Goal: Information Seeking & Learning: Learn about a topic

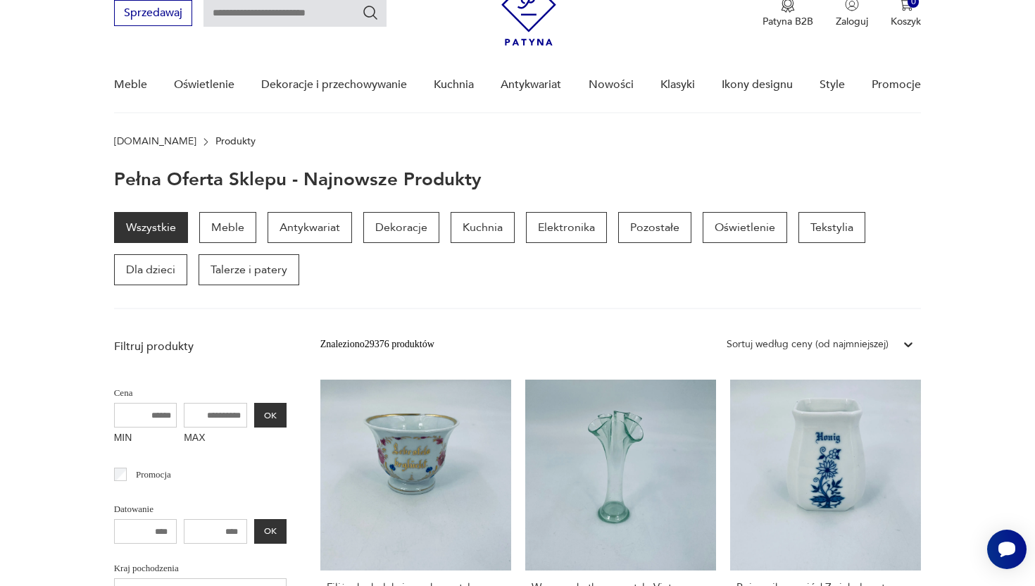
click at [520, 27] on img at bounding box center [528, 11] width 55 height 68
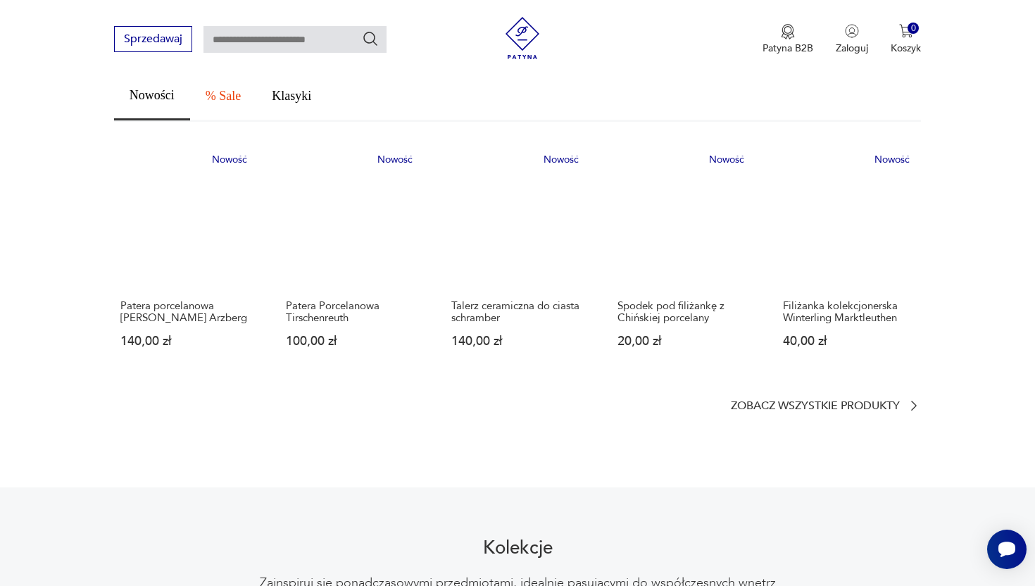
scroll to position [795, 0]
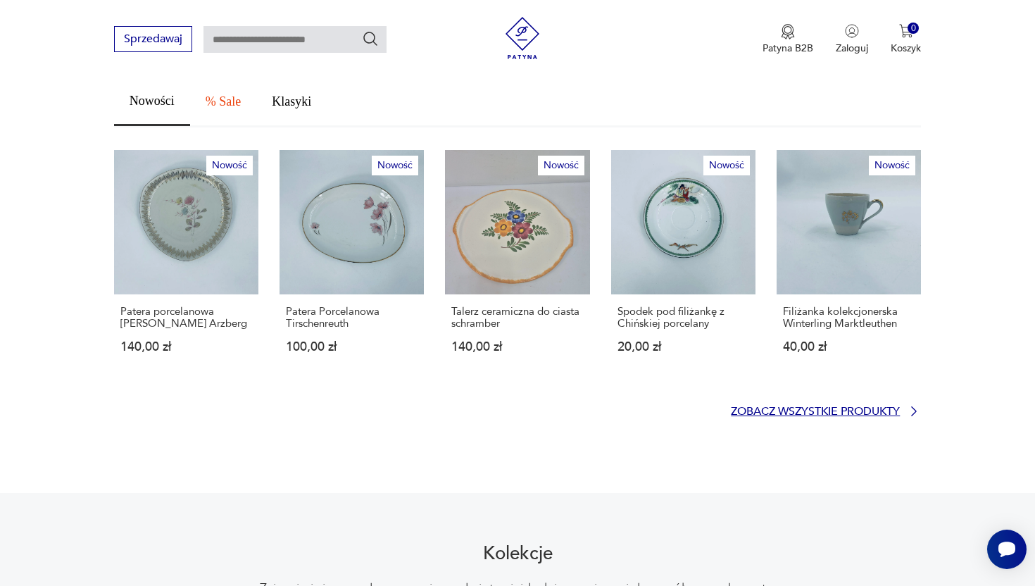
click at [822, 407] on p "Zobacz wszystkie produkty" at bounding box center [815, 411] width 169 height 9
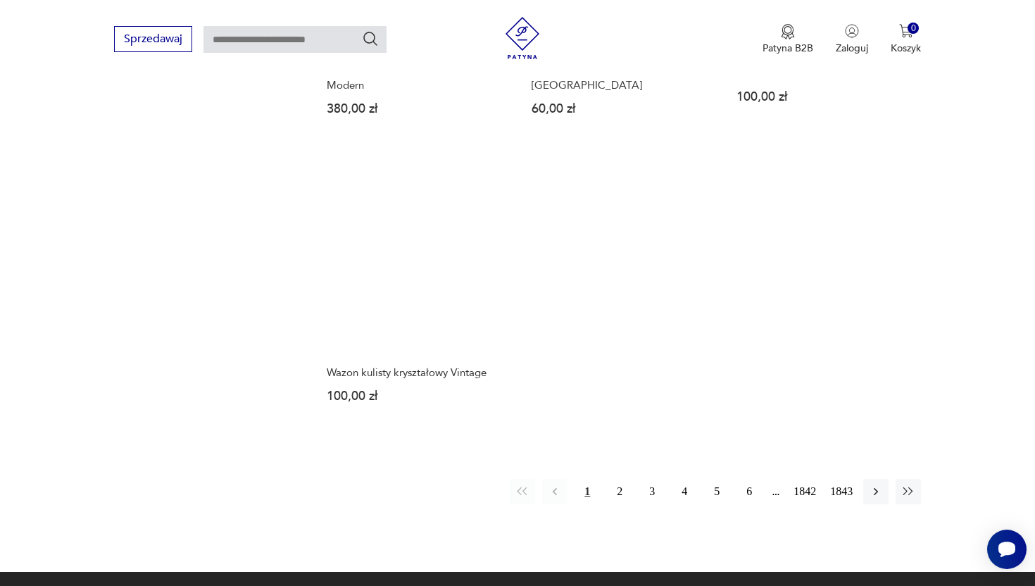
scroll to position [1778, 0]
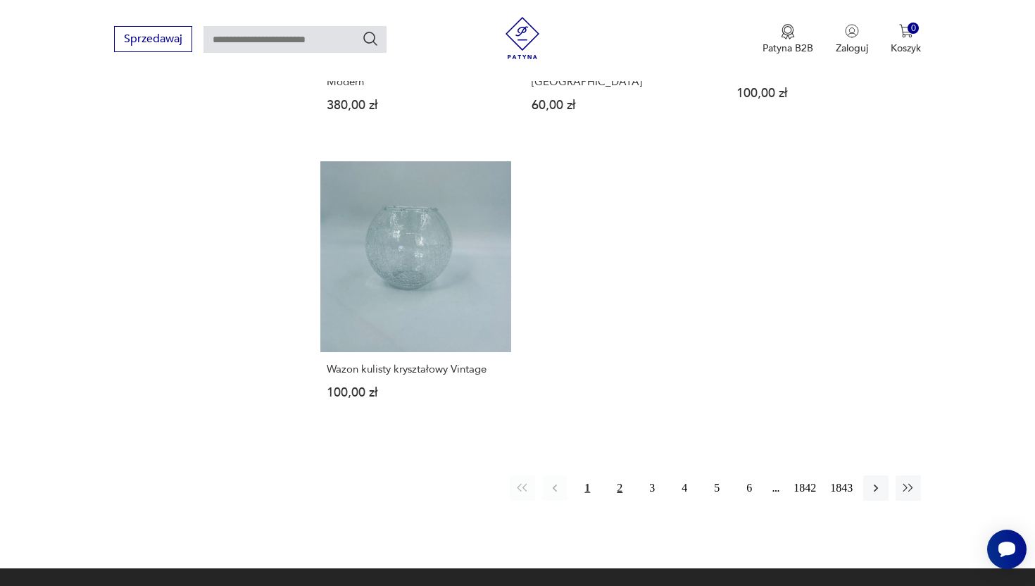
click at [616, 488] on button "2" at bounding box center [619, 487] width 25 height 25
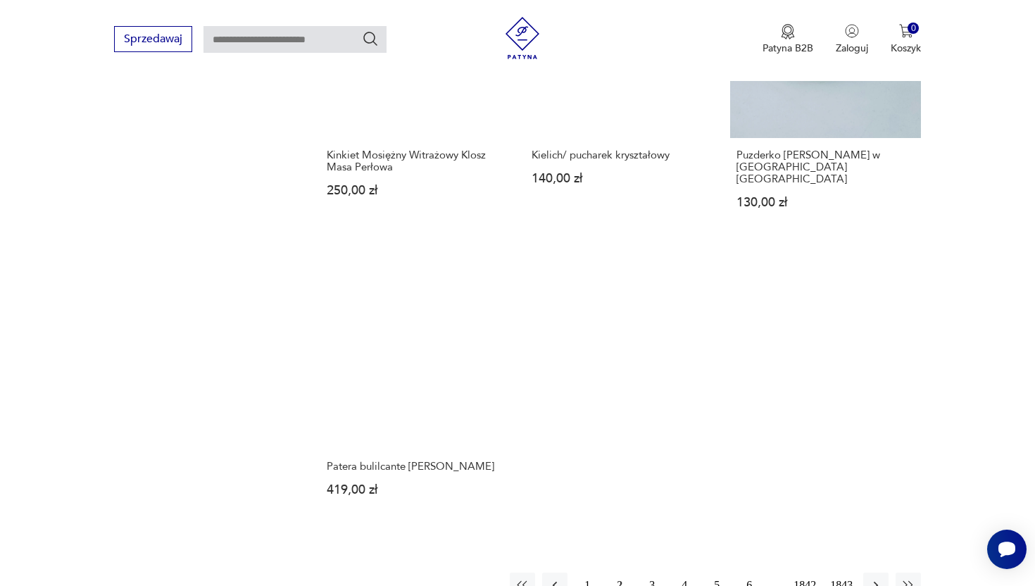
scroll to position [1846, 0]
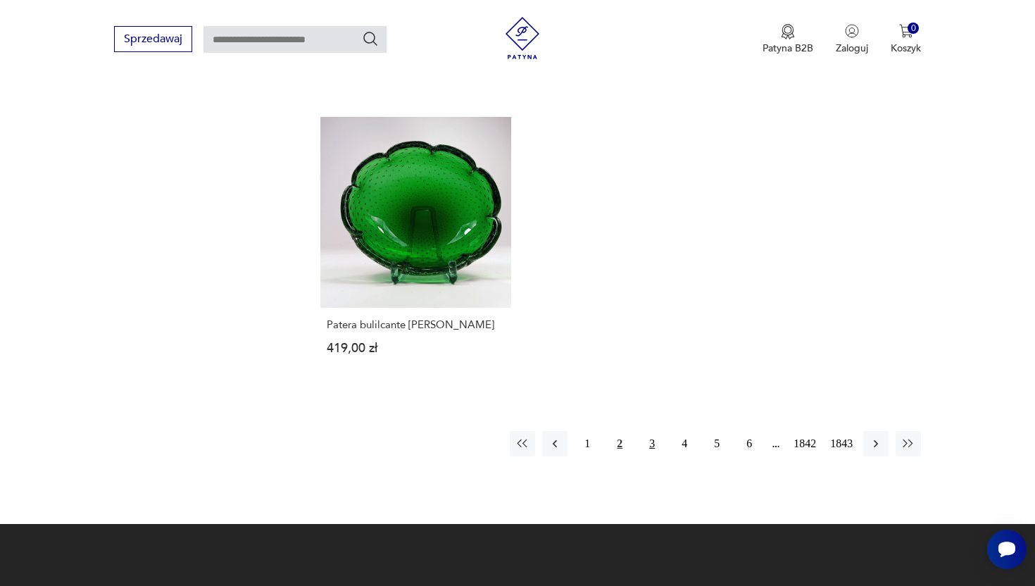
click at [649, 431] on button "3" at bounding box center [651, 443] width 25 height 25
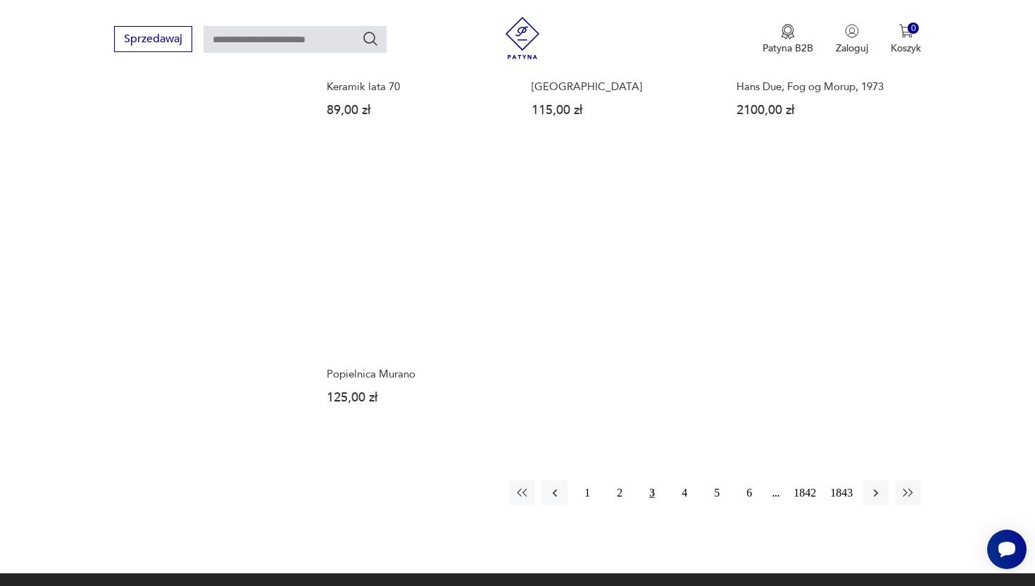
scroll to position [1820, 0]
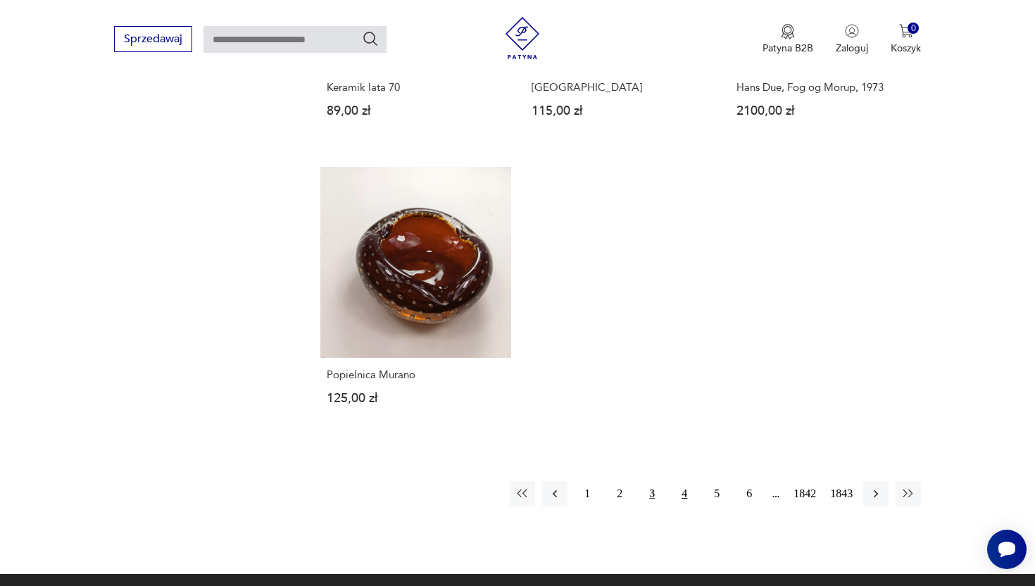
click at [686, 484] on button "4" at bounding box center [684, 493] width 25 height 25
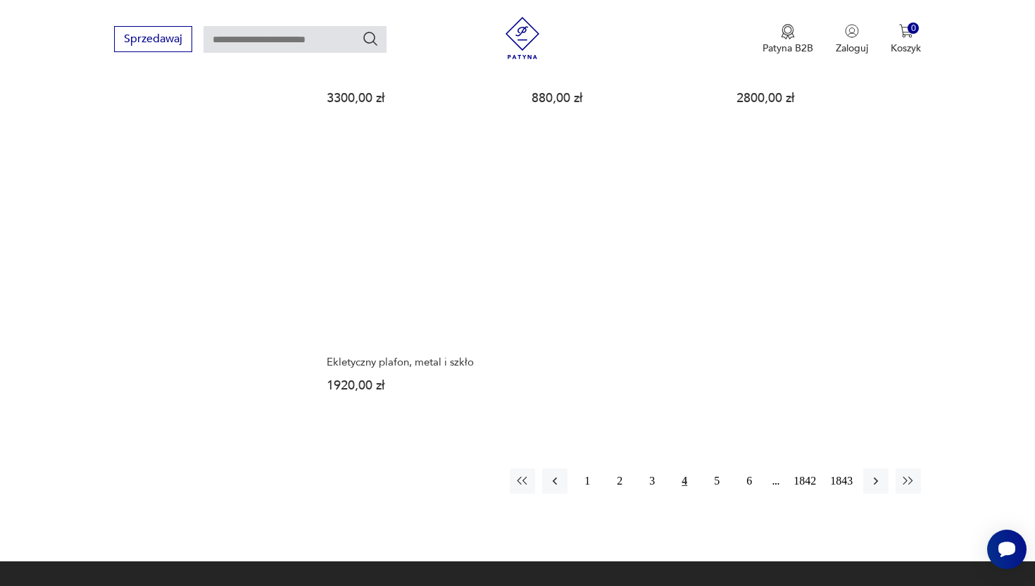
scroll to position [1811, 0]
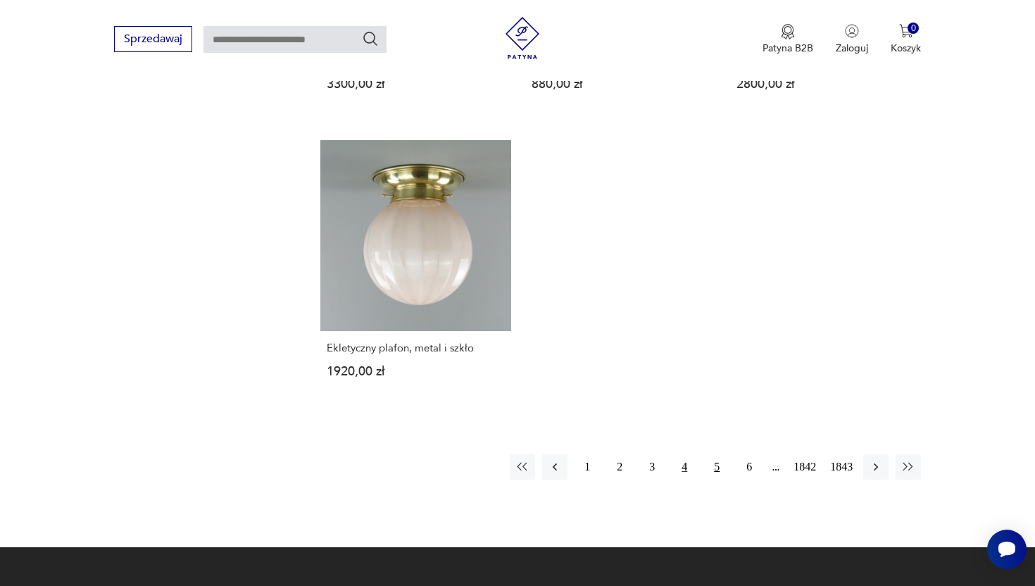
click at [704, 458] on button "5" at bounding box center [716, 466] width 25 height 25
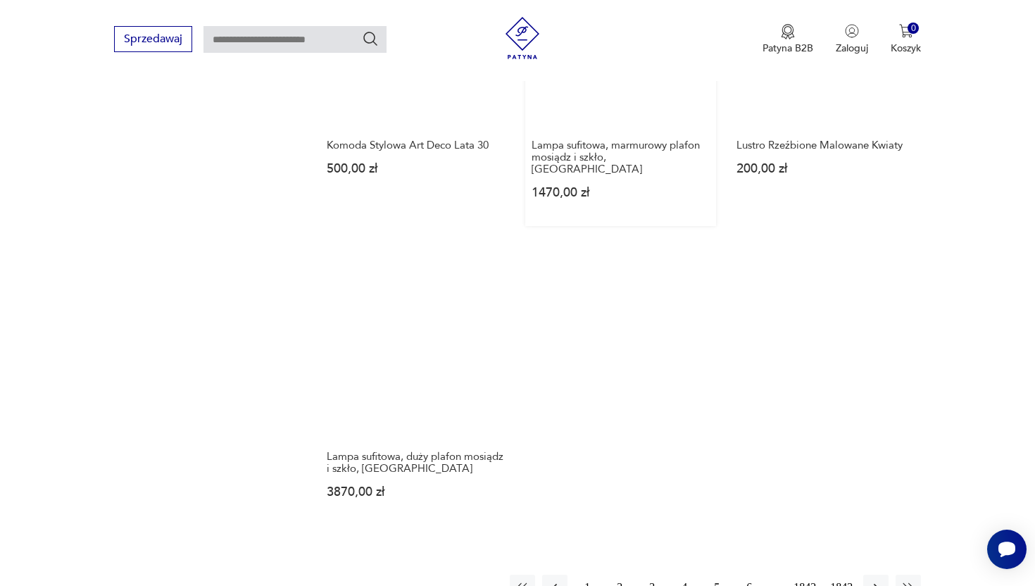
scroll to position [1859, 0]
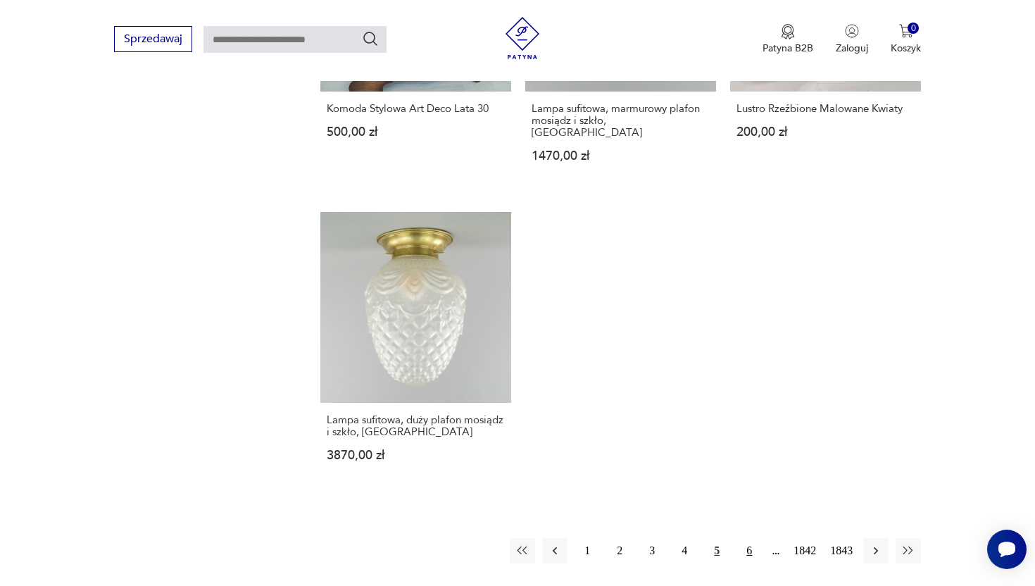
click at [746, 539] on button "6" at bounding box center [749, 550] width 25 height 25
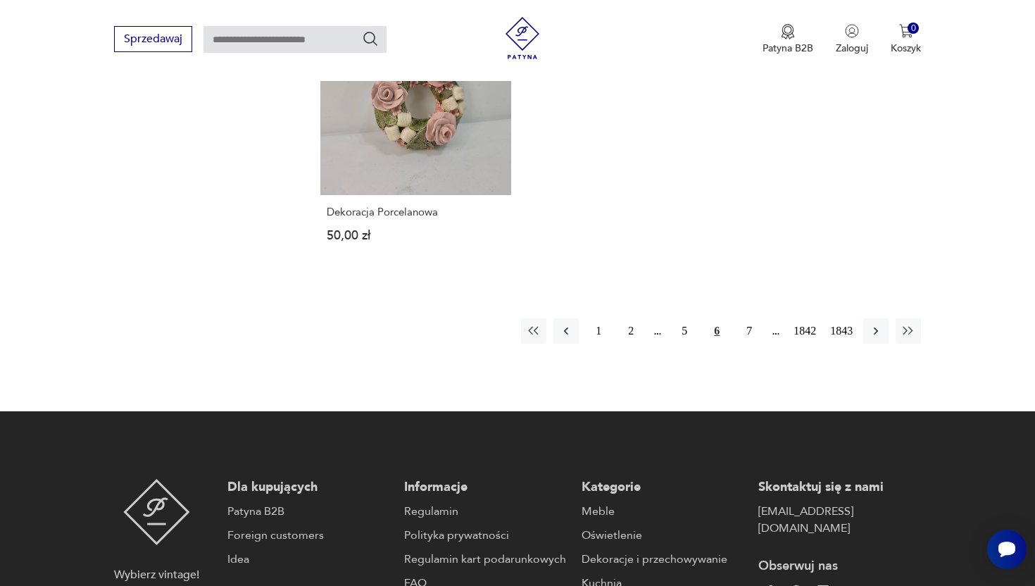
scroll to position [1953, 0]
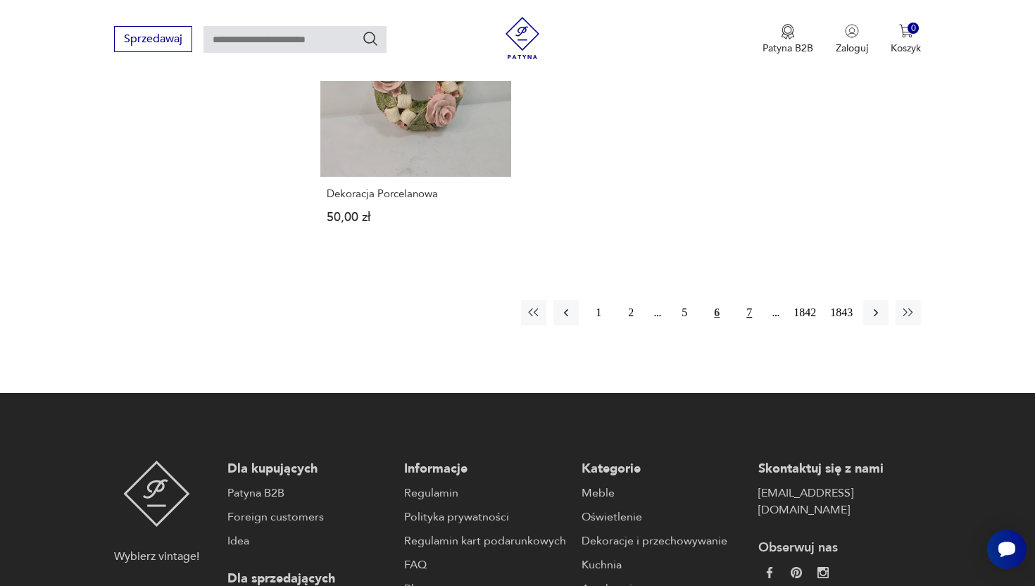
click at [743, 304] on button "7" at bounding box center [749, 312] width 25 height 25
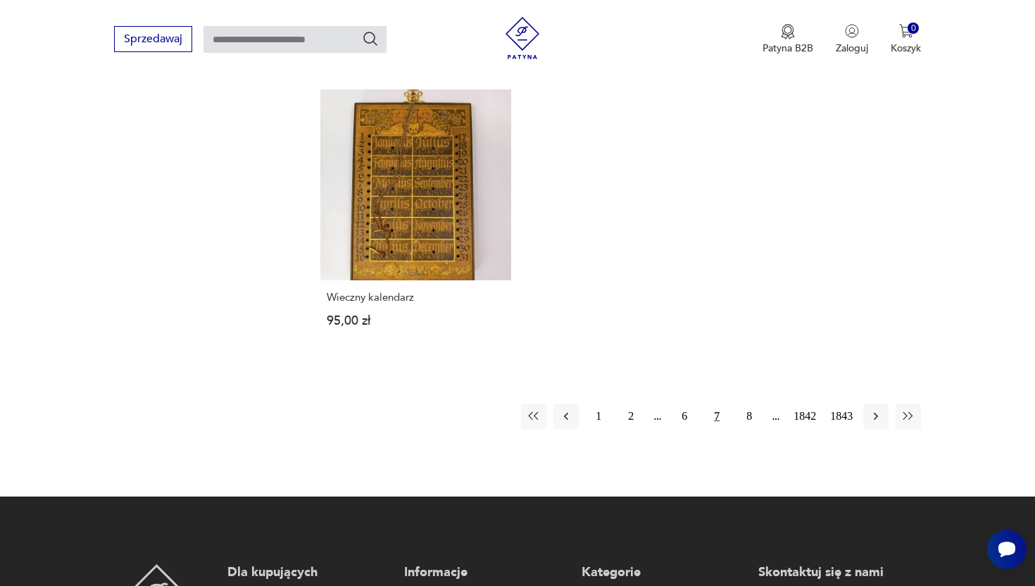
scroll to position [1861, 0]
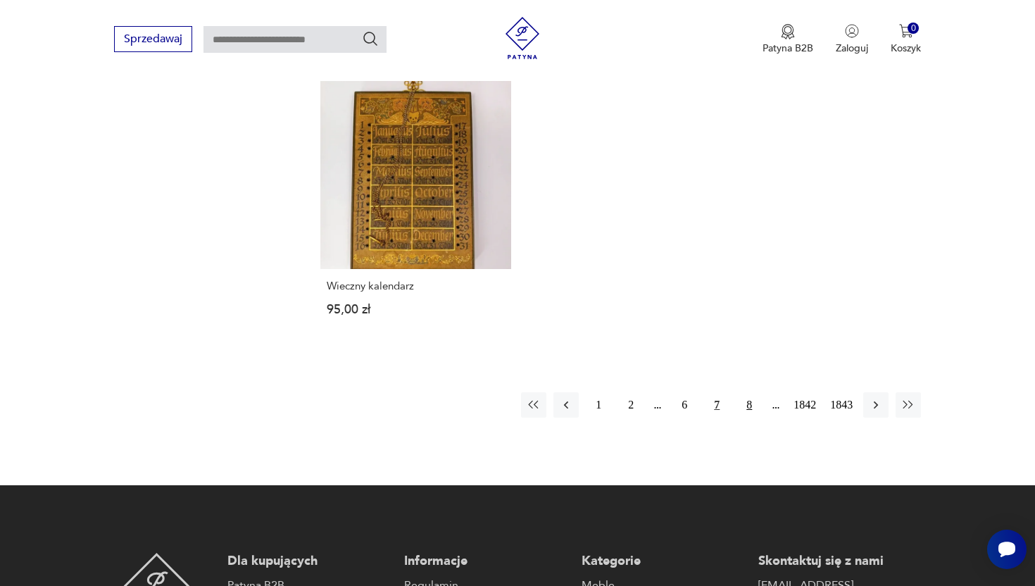
click at [749, 405] on button "8" at bounding box center [749, 404] width 25 height 25
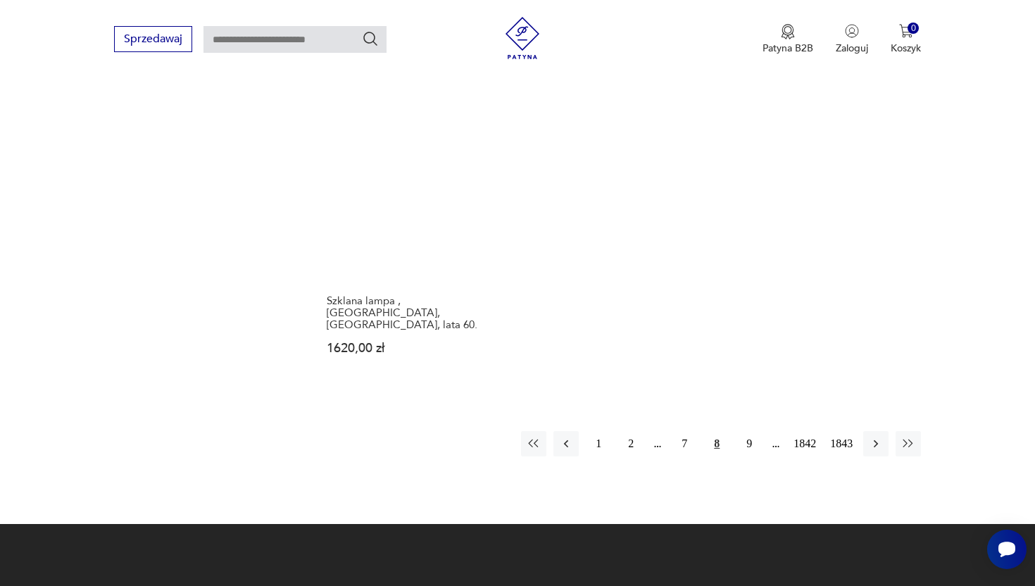
scroll to position [1894, 0]
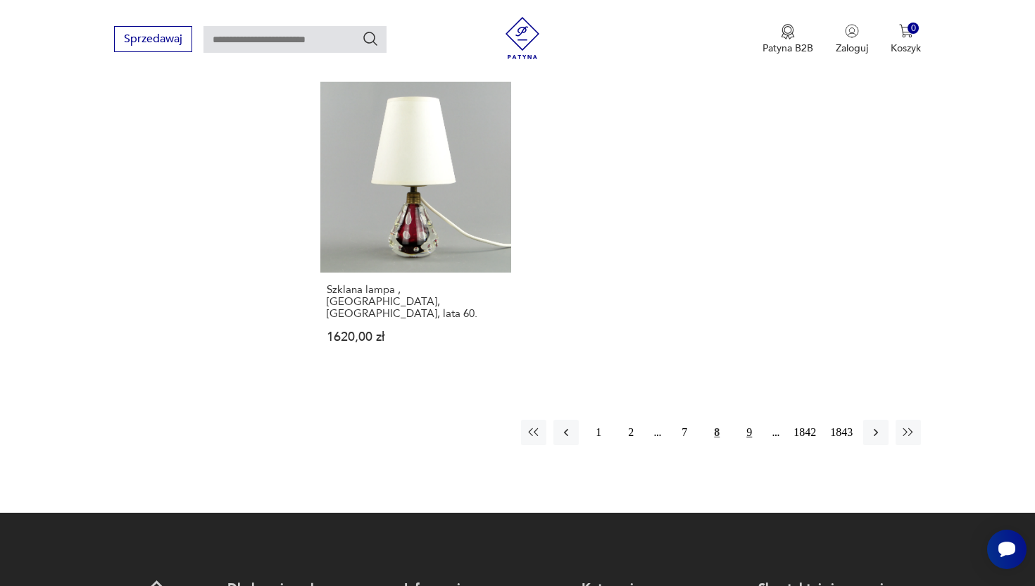
click at [740, 420] on button "9" at bounding box center [749, 432] width 25 height 25
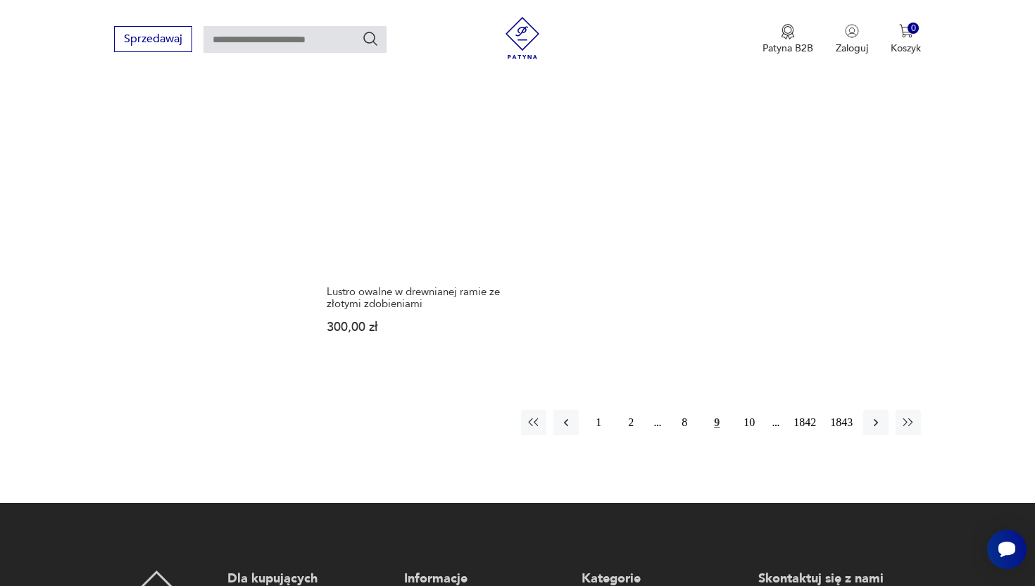
scroll to position [1880, 0]
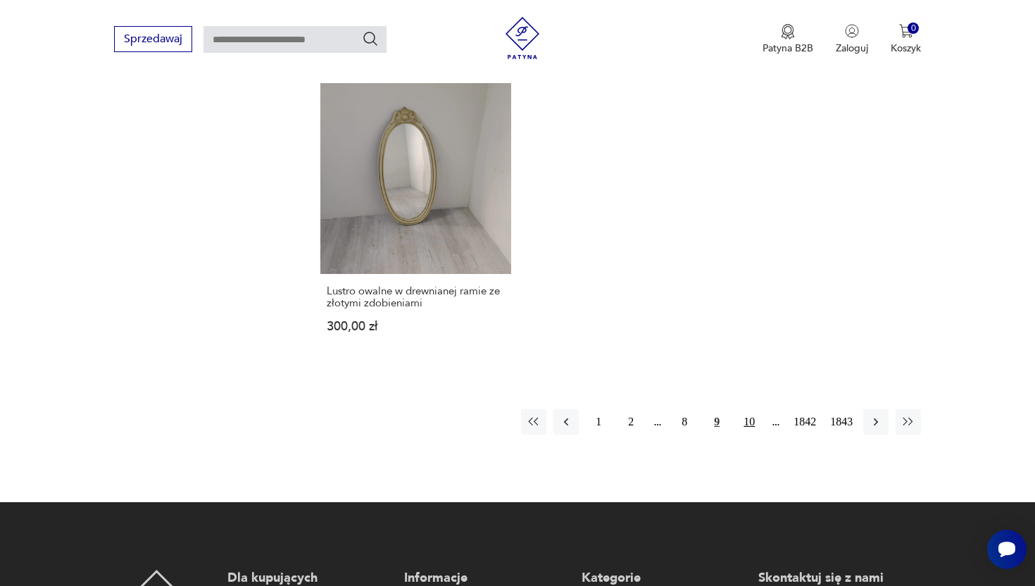
click at [742, 409] on button "10" at bounding box center [749, 421] width 25 height 25
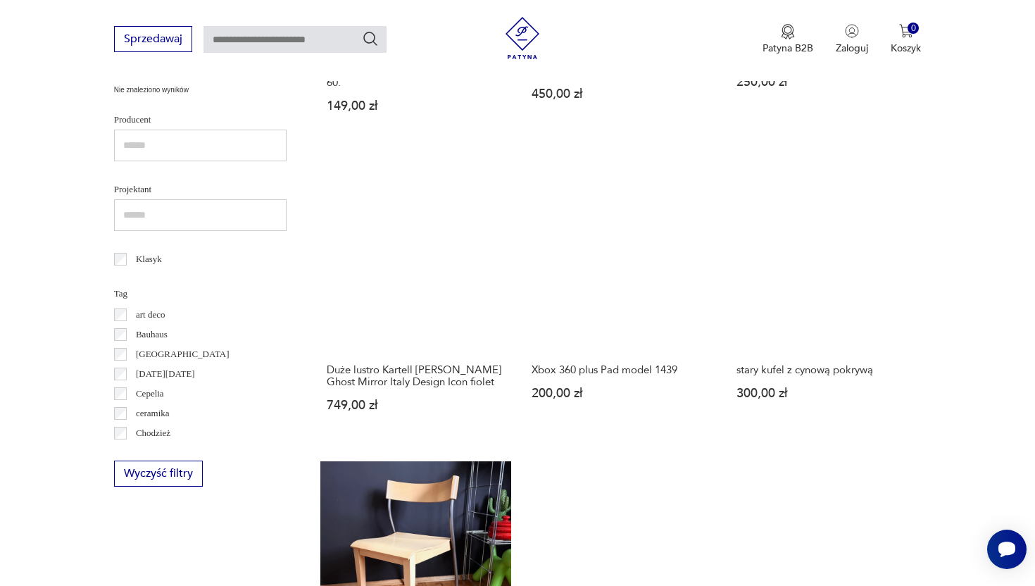
scroll to position [593, 0]
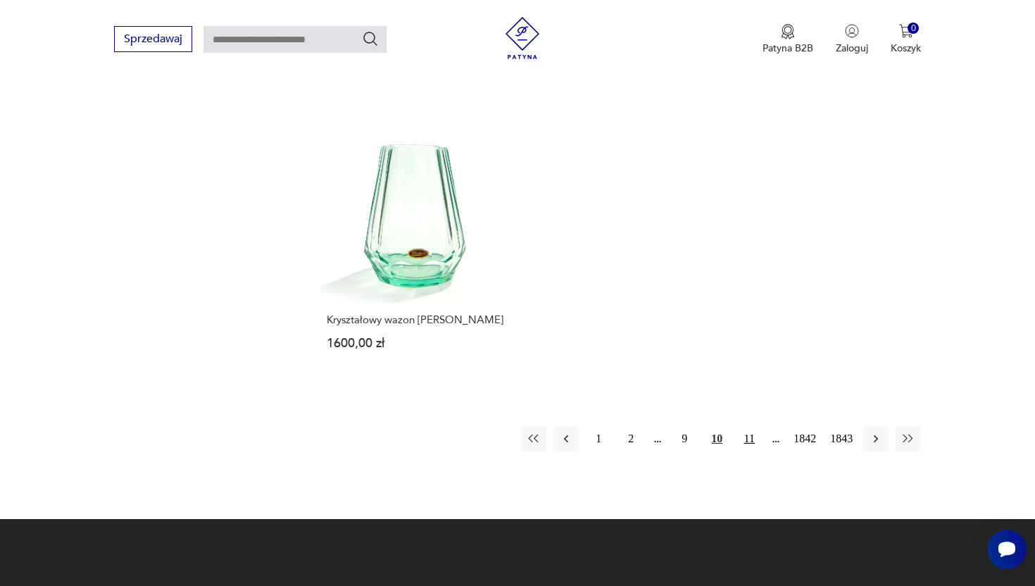
click at [742, 426] on button "11" at bounding box center [749, 438] width 25 height 25
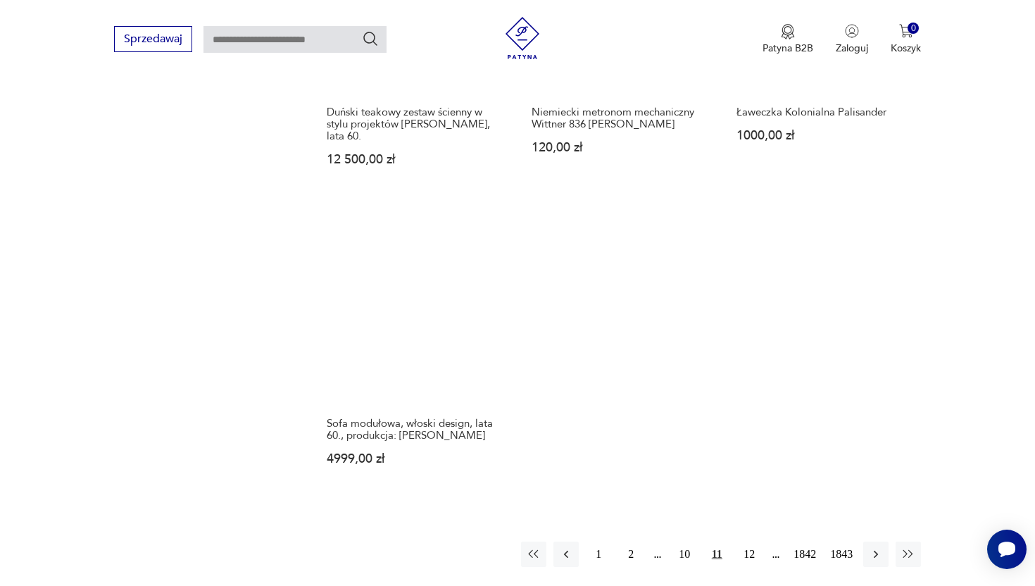
scroll to position [1762, 0]
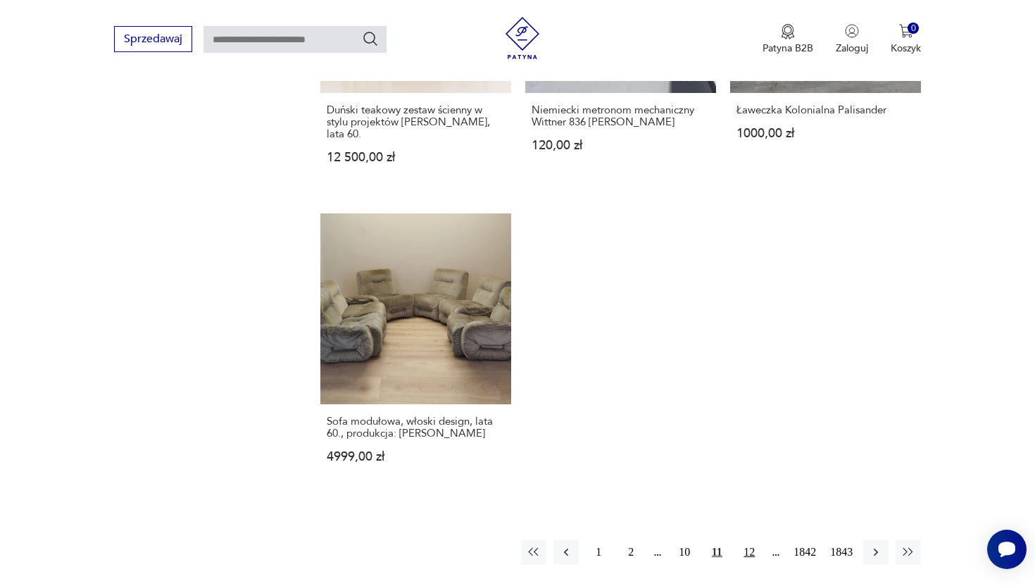
click at [742, 539] on button "12" at bounding box center [749, 551] width 25 height 25
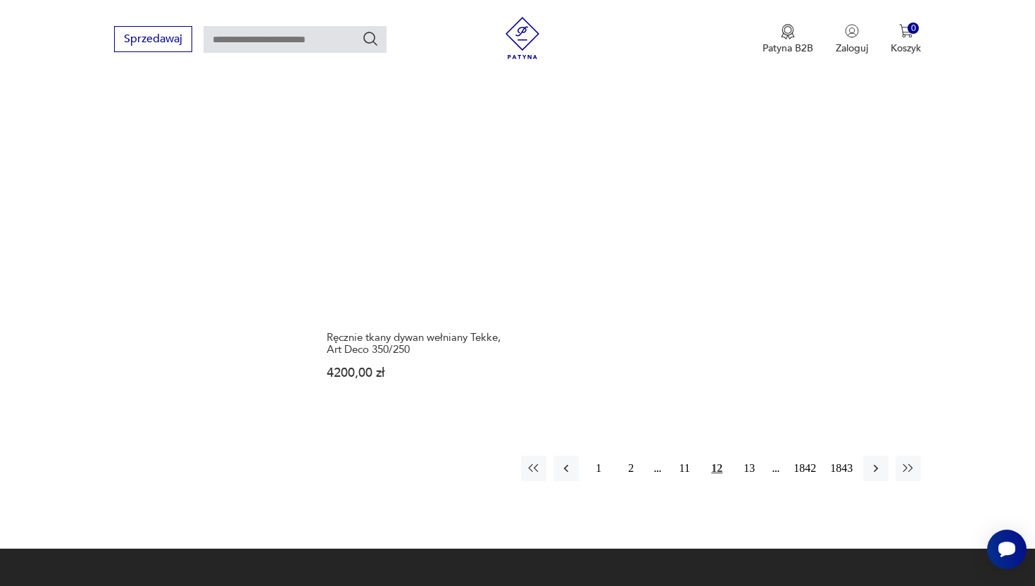
scroll to position [1858, 0]
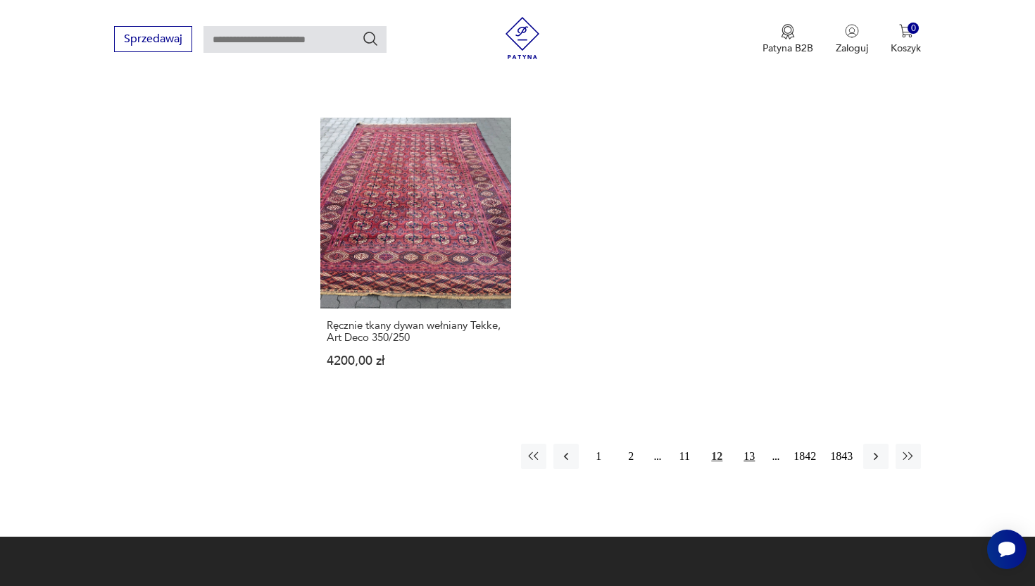
click at [748, 444] on button "13" at bounding box center [749, 456] width 25 height 25
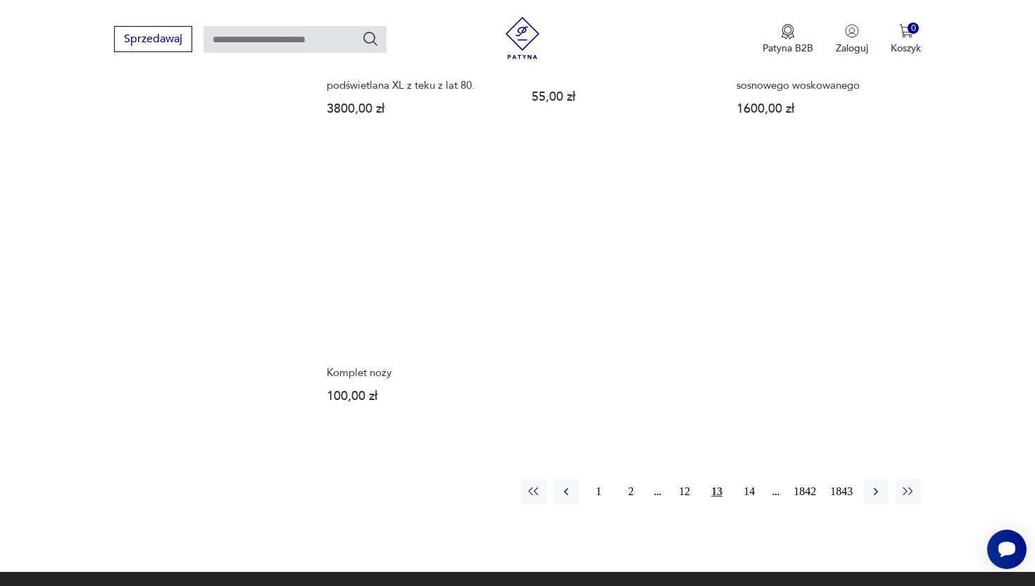
scroll to position [1806, 0]
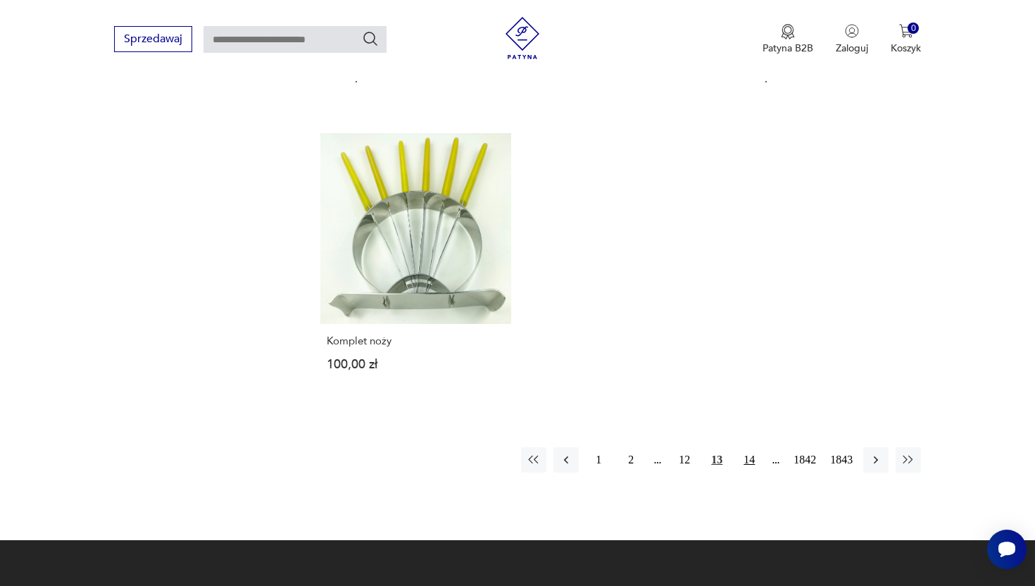
click at [749, 447] on button "14" at bounding box center [749, 459] width 25 height 25
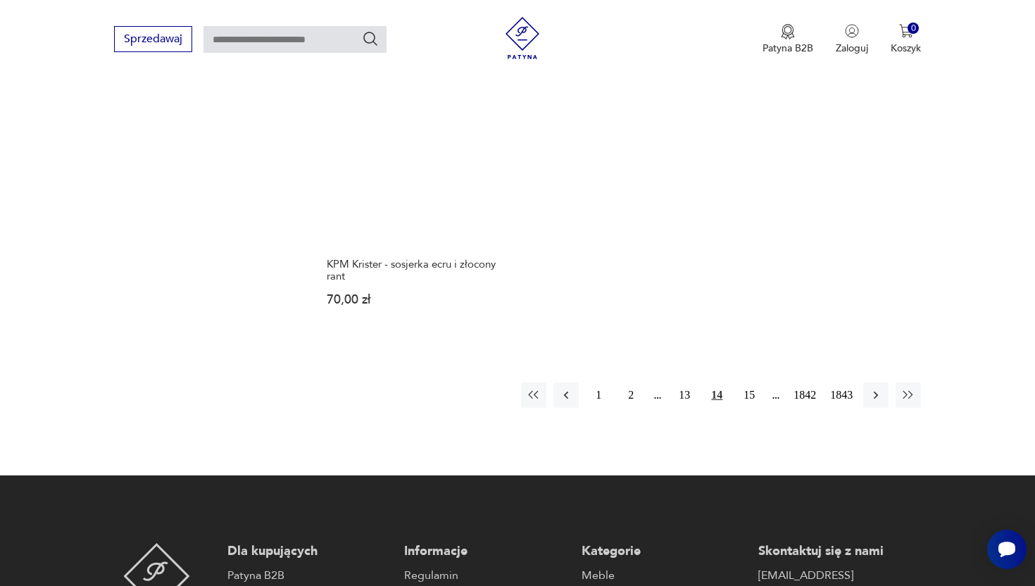
scroll to position [1982, 0]
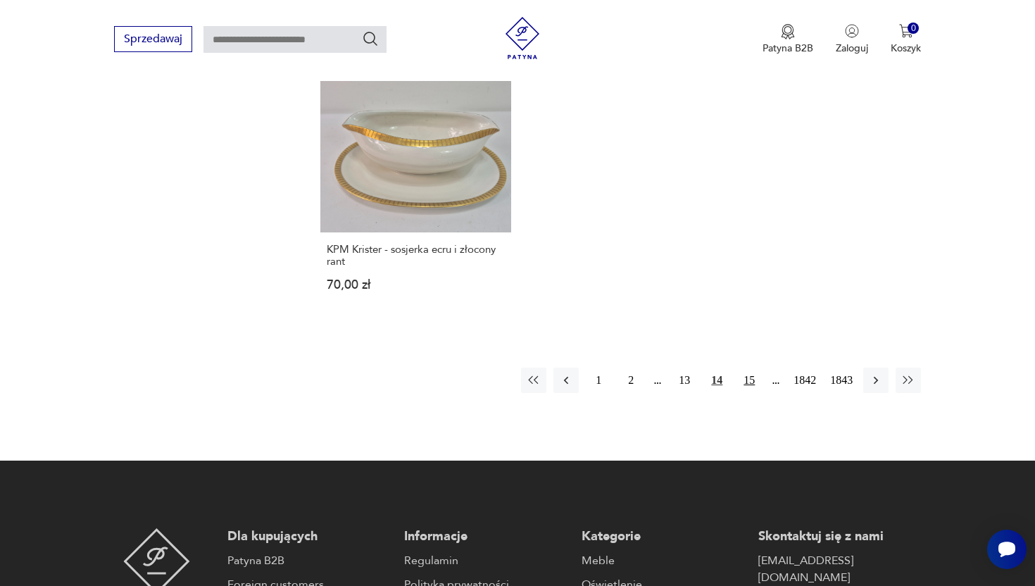
click at [738, 368] on button "15" at bounding box center [749, 380] width 25 height 25
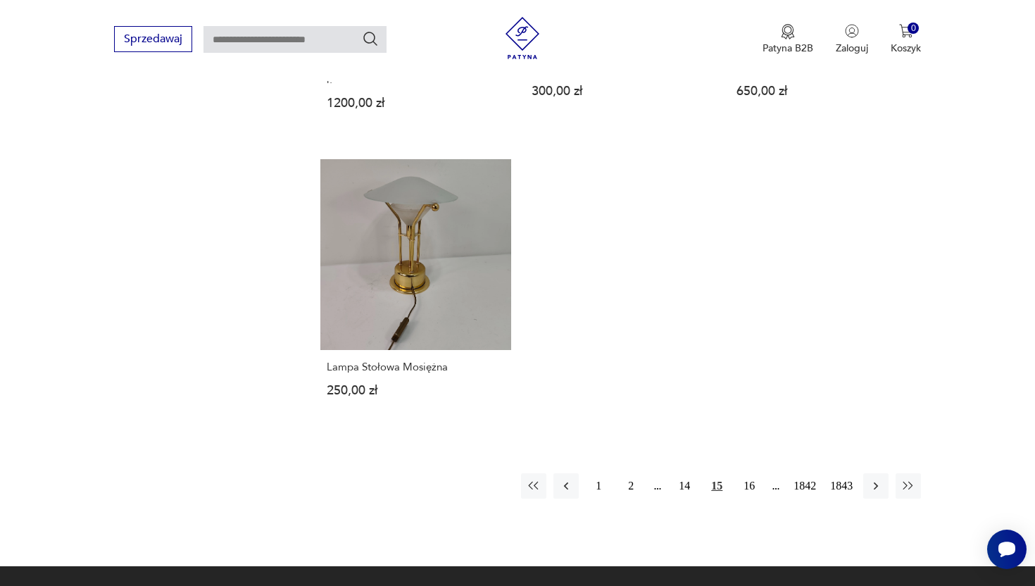
scroll to position [1791, 0]
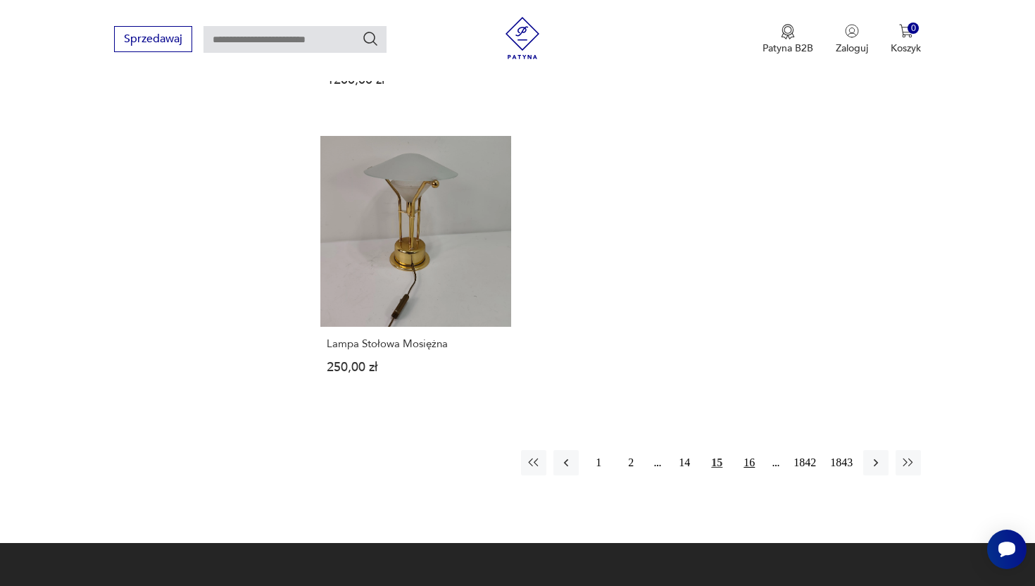
click at [749, 463] on button "16" at bounding box center [749, 462] width 25 height 25
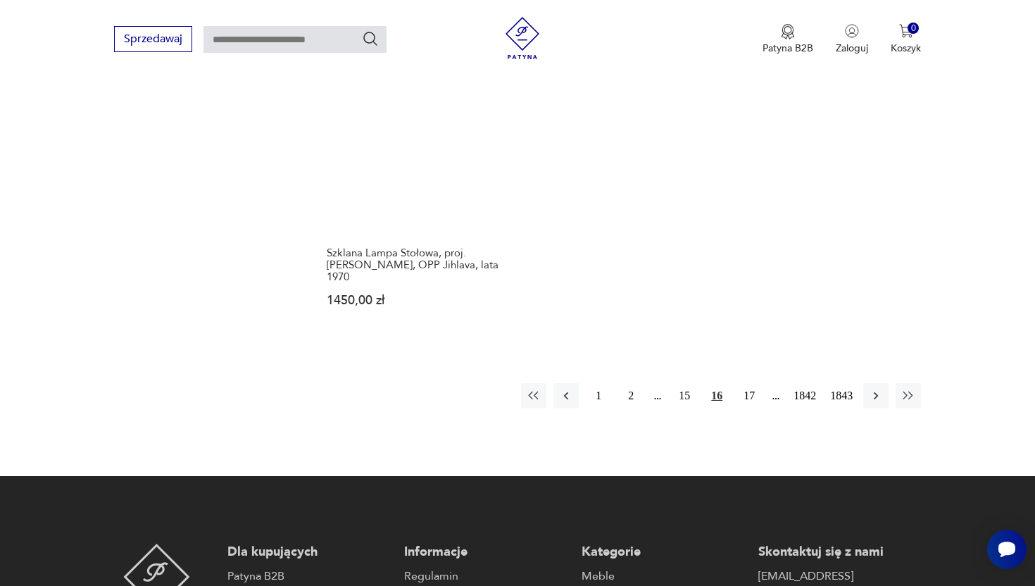
scroll to position [1953, 0]
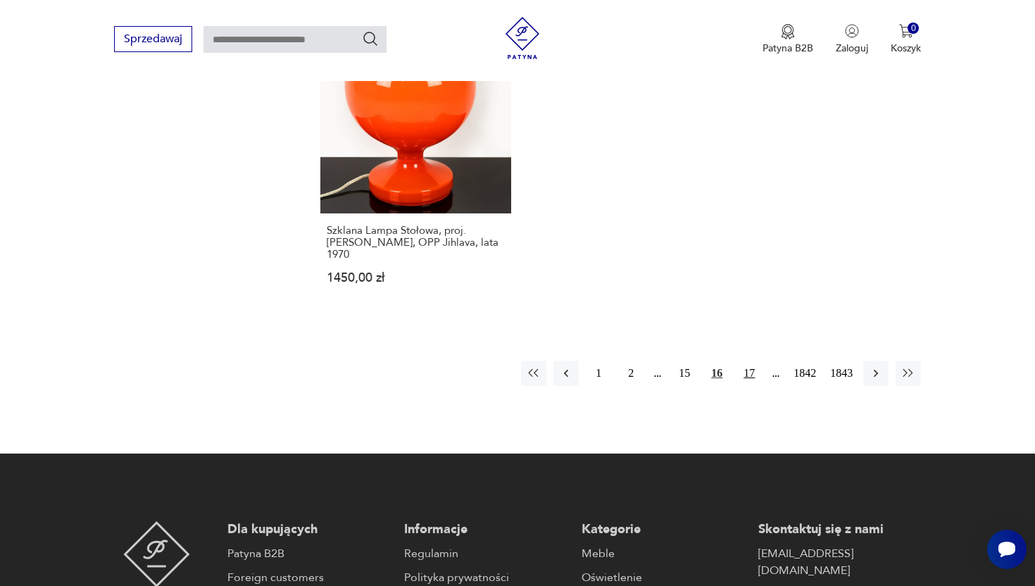
click at [742, 361] on button "17" at bounding box center [749, 373] width 25 height 25
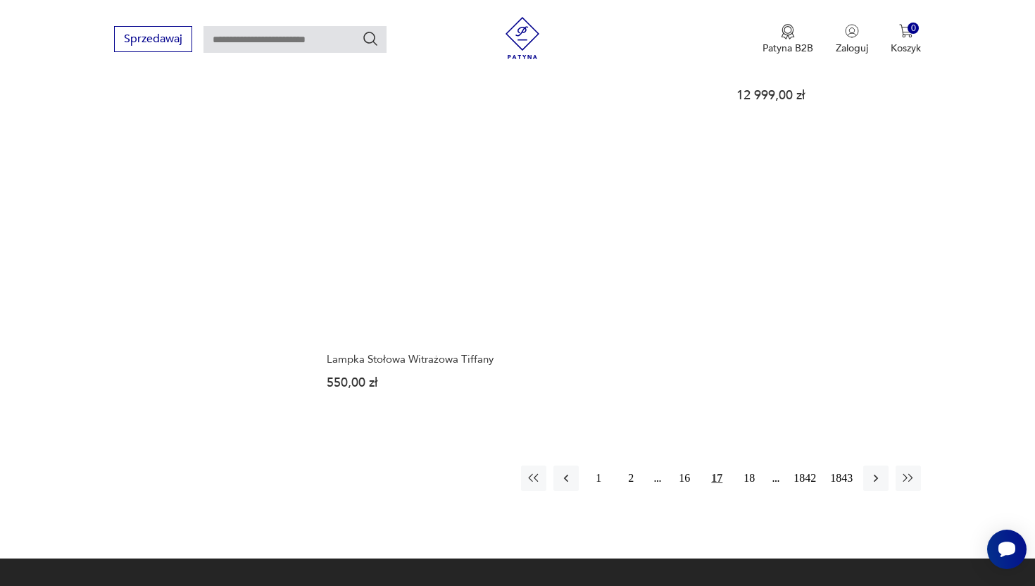
scroll to position [1839, 0]
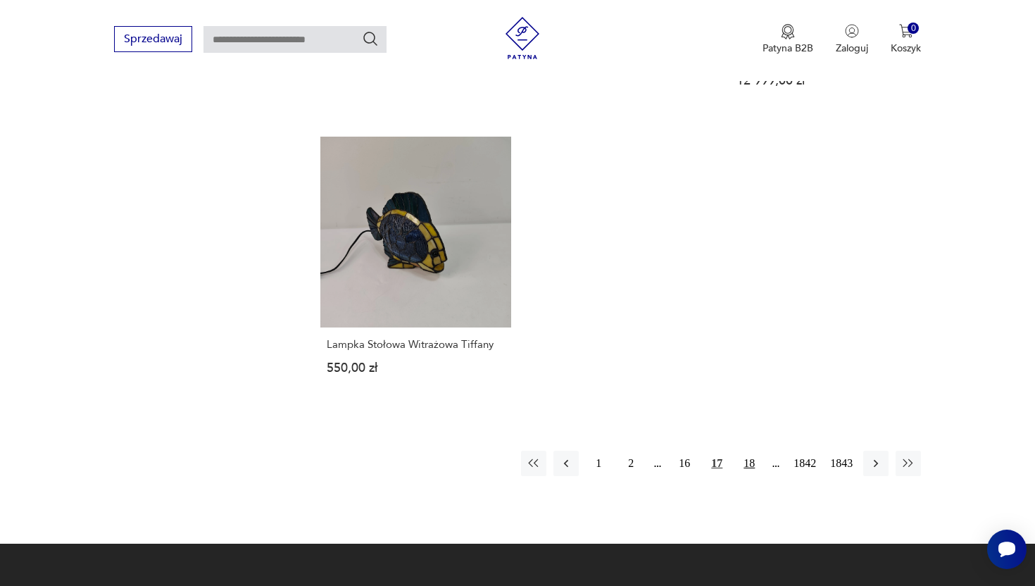
click at [742, 451] on button "18" at bounding box center [749, 463] width 25 height 25
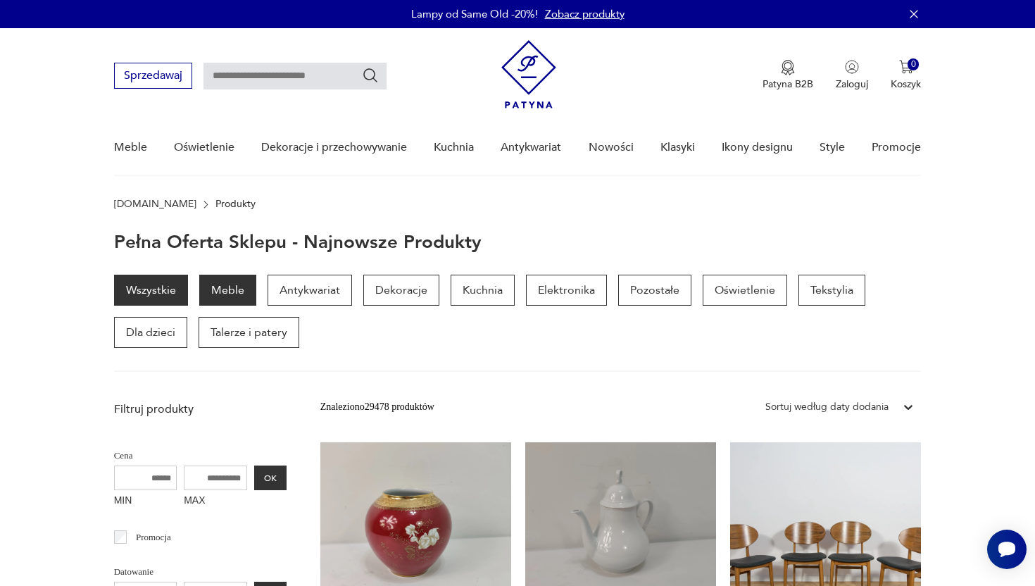
click at [223, 289] on p "Meble" at bounding box center [227, 290] width 57 height 31
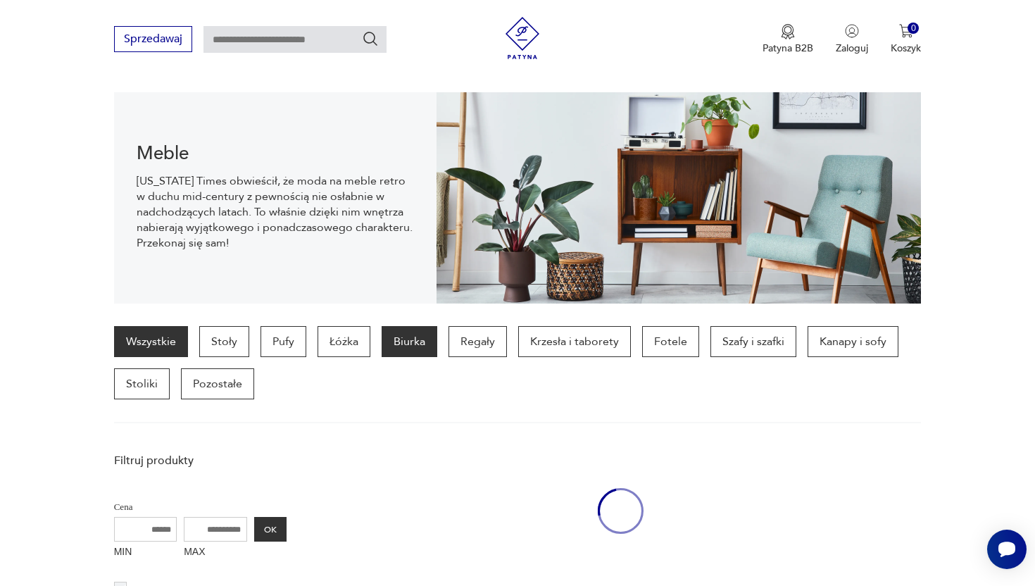
scroll to position [323, 0]
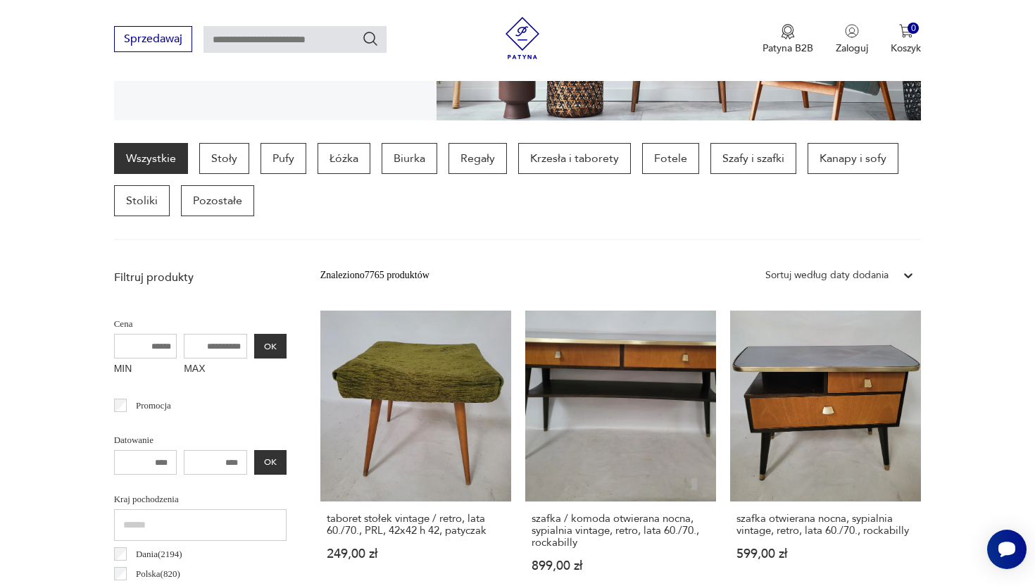
click at [864, 280] on div "Sortuj według daty dodania" at bounding box center [826, 275] width 123 height 15
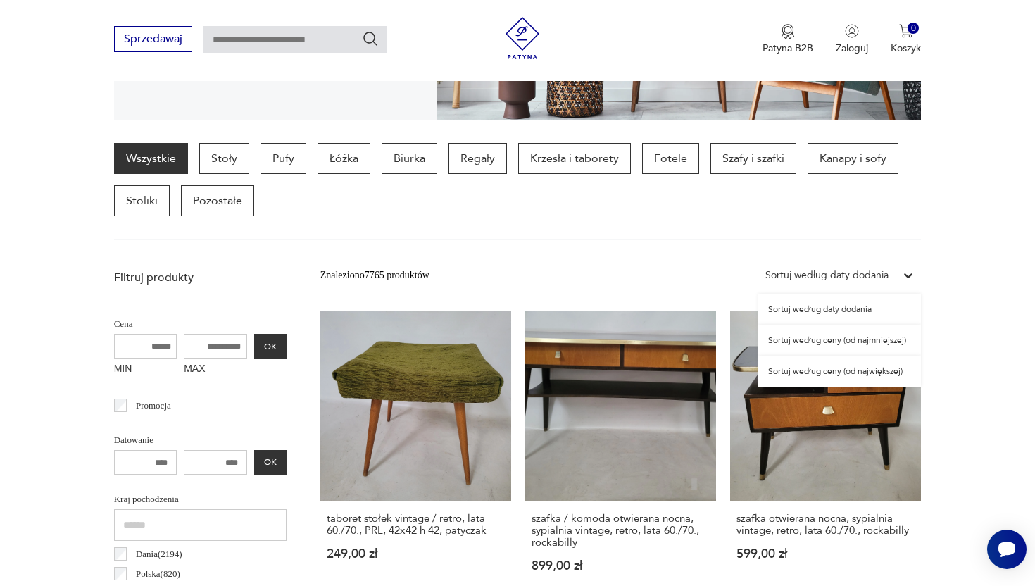
click at [872, 346] on div "Sortuj według ceny (od najmniejszej)" at bounding box center [839, 340] width 163 height 31
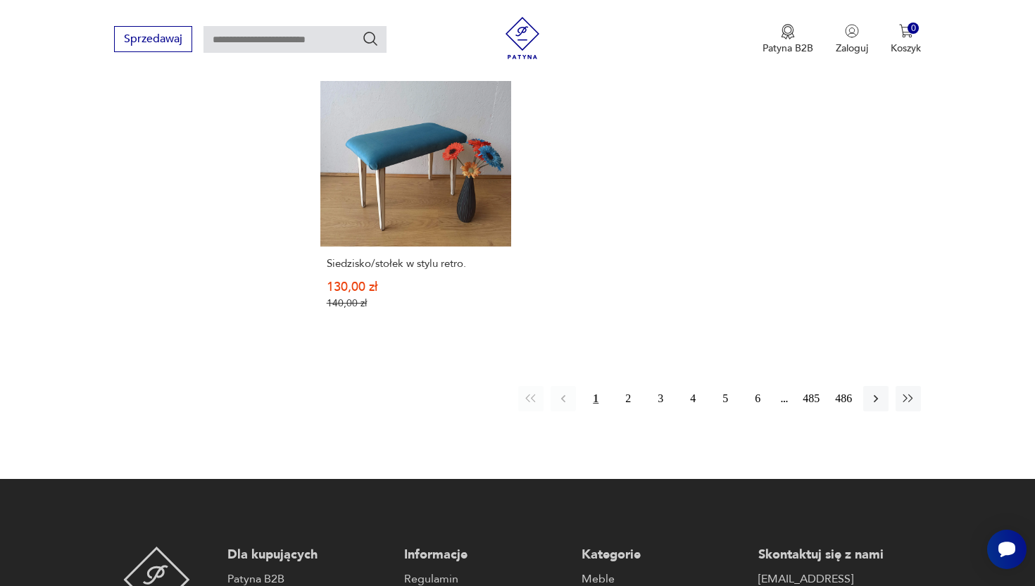
scroll to position [2103, 0]
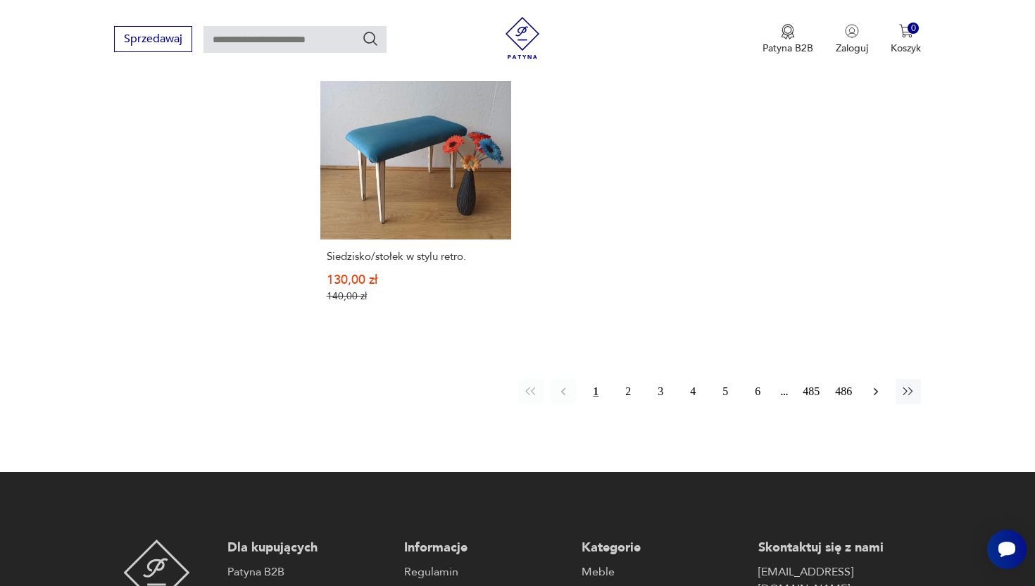
click at [880, 384] on icon "button" at bounding box center [876, 391] width 14 height 14
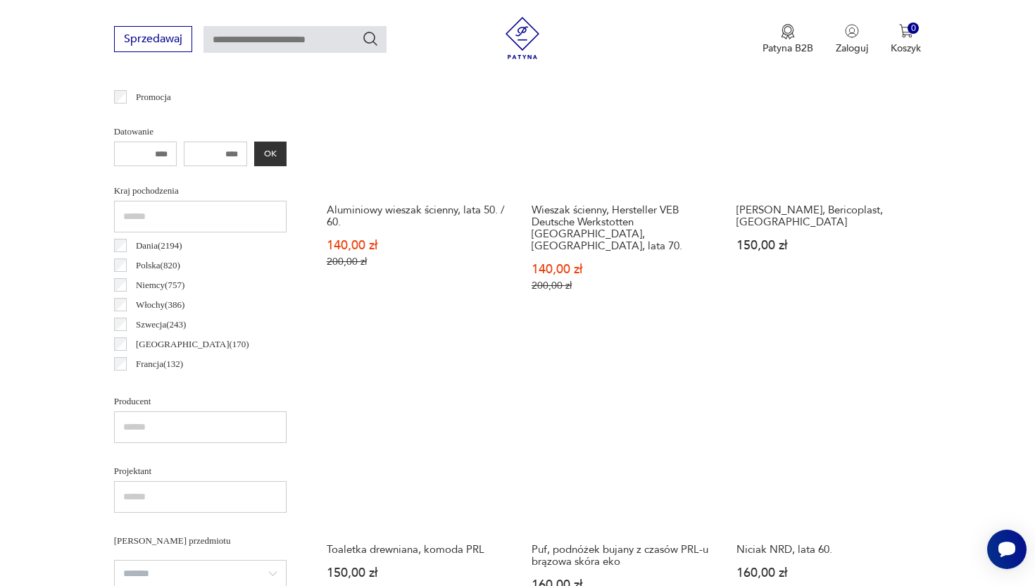
scroll to position [911, 0]
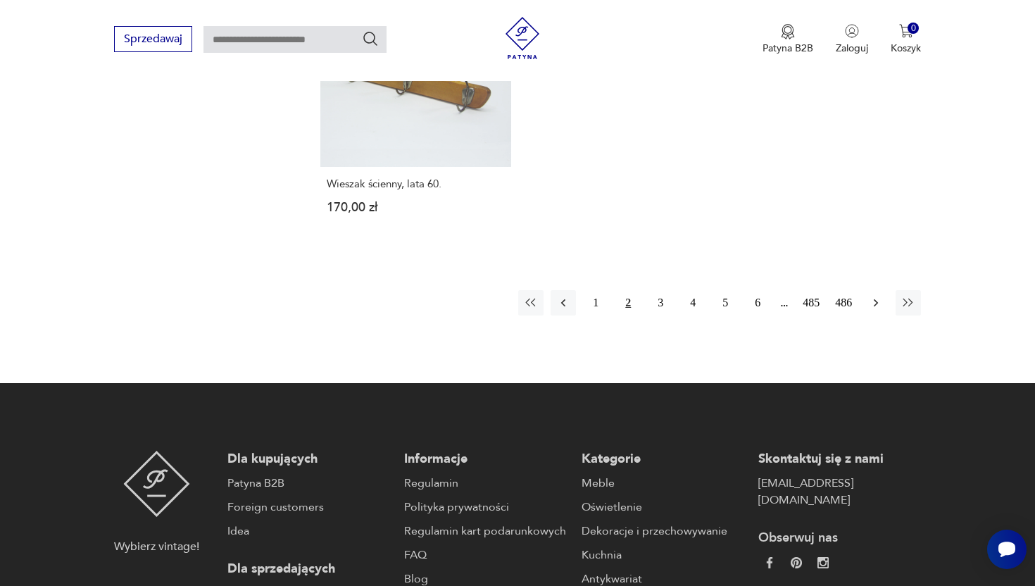
click at [876, 296] on icon "button" at bounding box center [876, 303] width 14 height 14
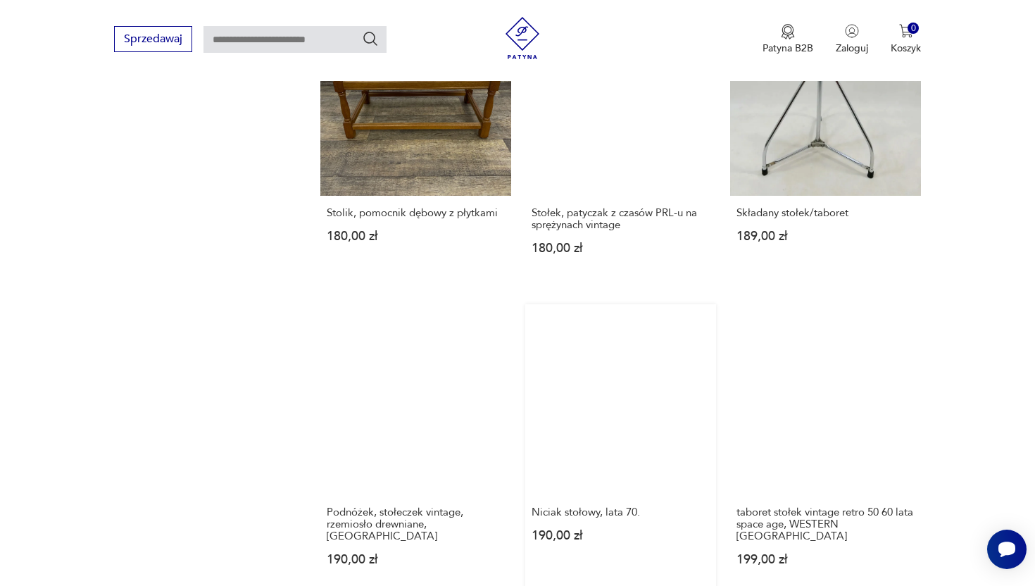
scroll to position [1544, 0]
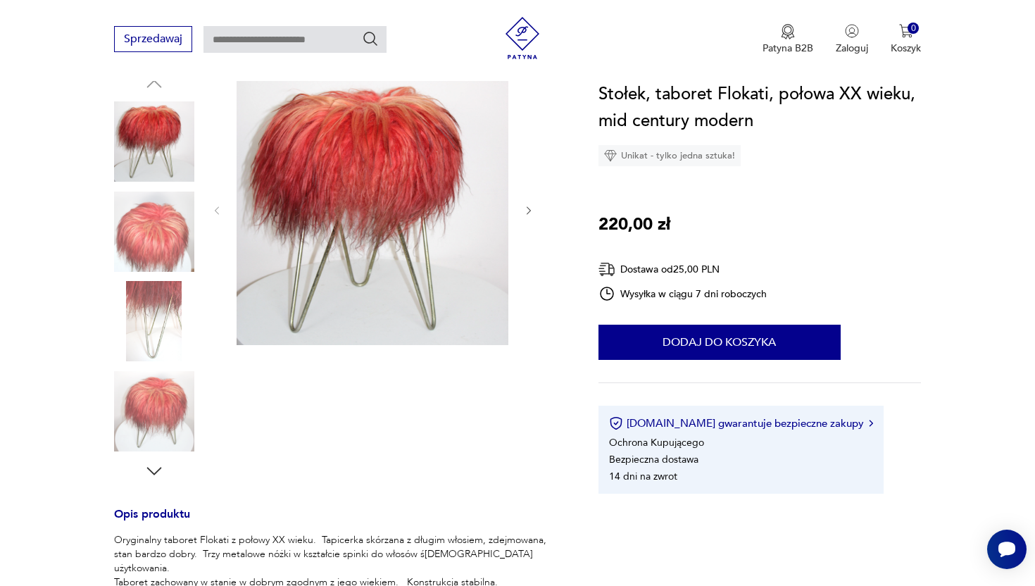
scroll to position [168, 0]
